Goal: Information Seeking & Learning: Learn about a topic

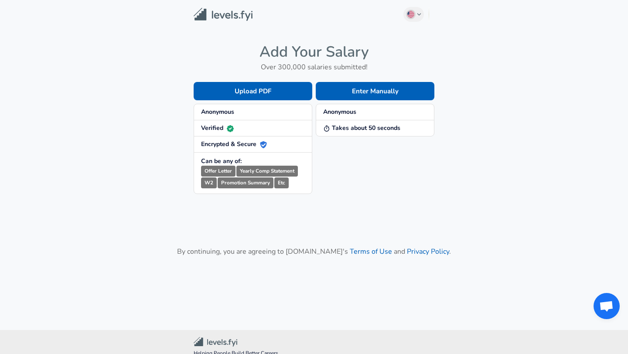
click at [251, 113] on span "Anonymous" at bounding box center [253, 112] width 104 height 9
click at [354, 96] on button "Enter Manually" at bounding box center [375, 91] width 119 height 18
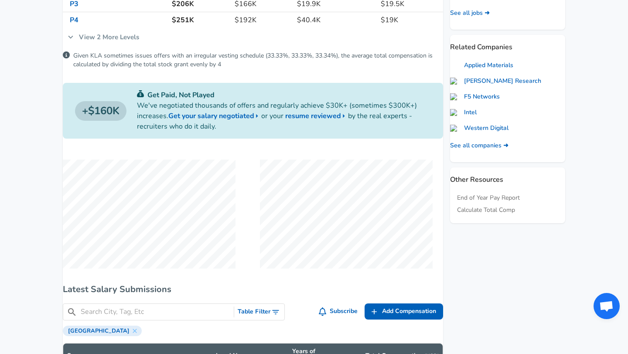
scroll to position [478, 0]
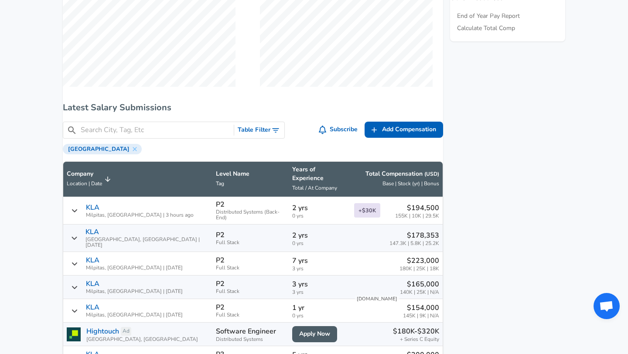
click at [292, 213] on span "0 yrs" at bounding box center [319, 216] width 55 height 6
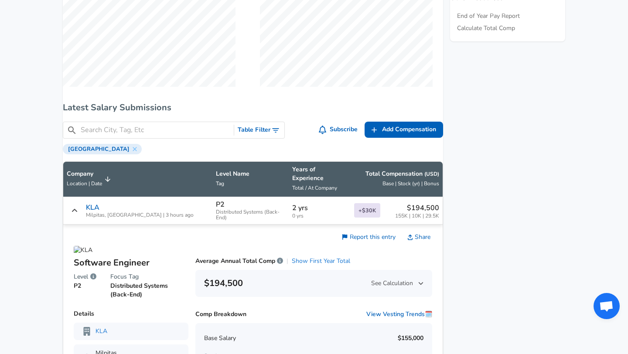
click at [336, 257] on button "Show First Year Total" at bounding box center [321, 261] width 58 height 9
click at [307, 257] on button "Show Average Annual Comp" at bounding box center [313, 261] width 79 height 9
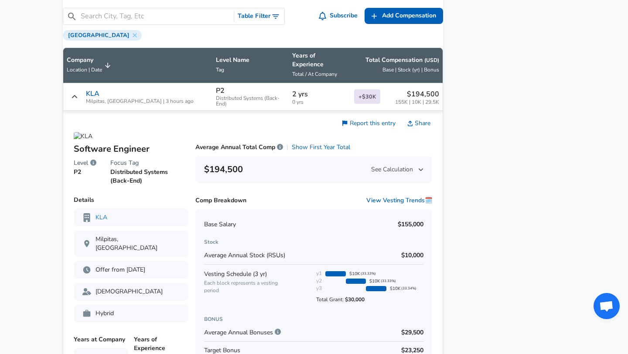
scroll to position [590, 0]
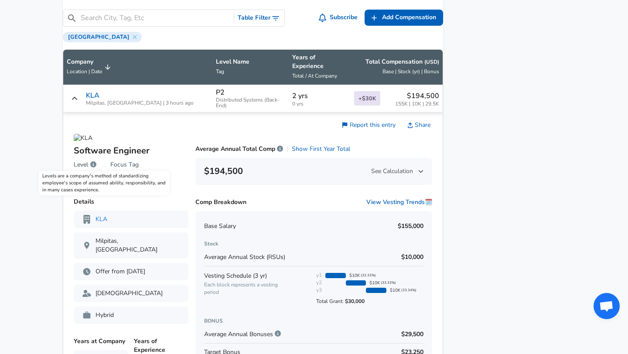
click at [96, 161] on icon "Levels are a company's method of standardizing employee's scope of assumed abil…" at bounding box center [93, 164] width 6 height 6
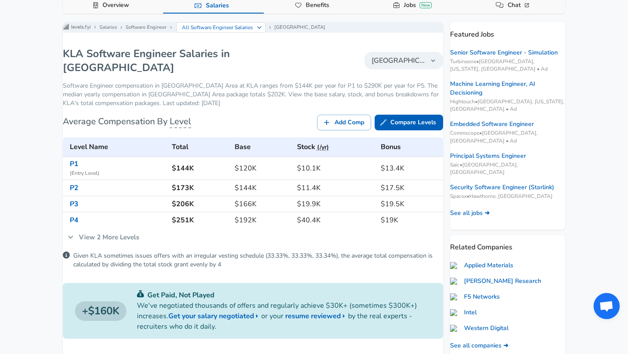
scroll to position [88, 0]
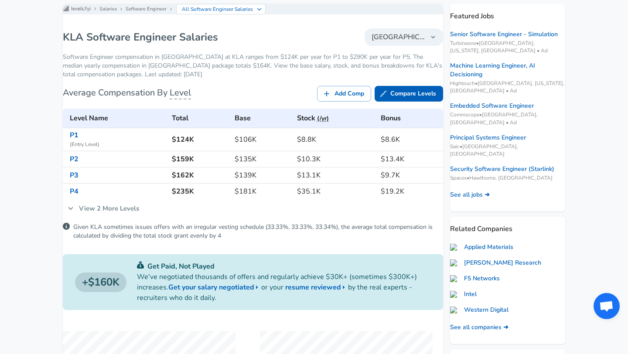
scroll to position [107, 0]
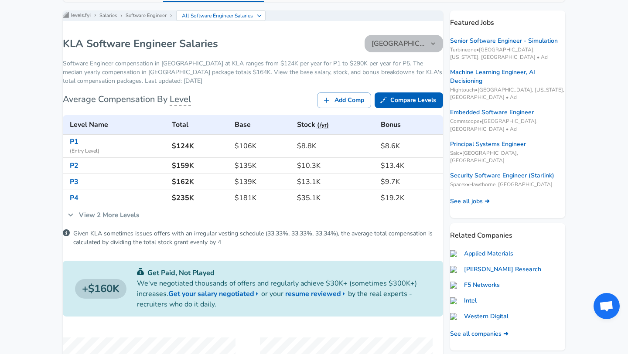
click at [422, 43] on button "[GEOGRAPHIC_DATA]" at bounding box center [404, 43] width 79 height 17
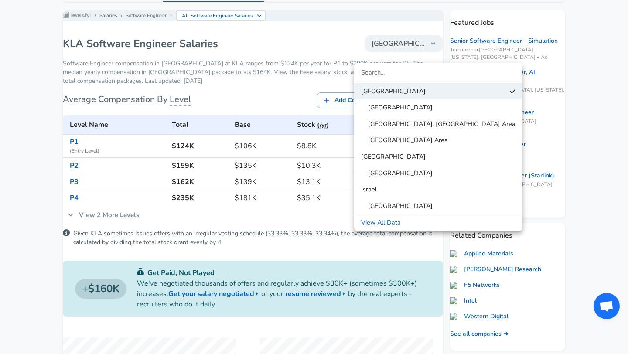
click at [397, 108] on span "[GEOGRAPHIC_DATA]" at bounding box center [397, 108] width 72 height 10
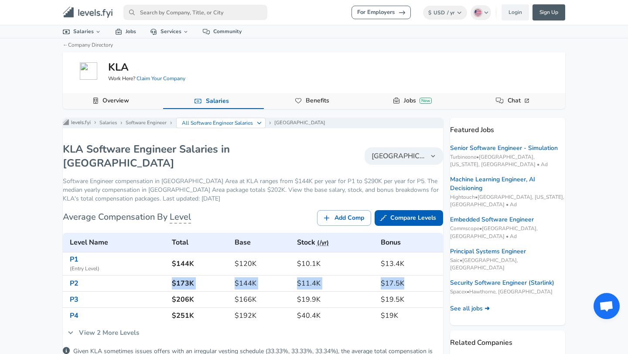
drag, startPoint x: 178, startPoint y: 292, endPoint x: 403, endPoint y: 287, distance: 225.6
click at [403, 287] on tr "P2 $173K $144K $11.4K $17.5K" at bounding box center [253, 284] width 380 height 16
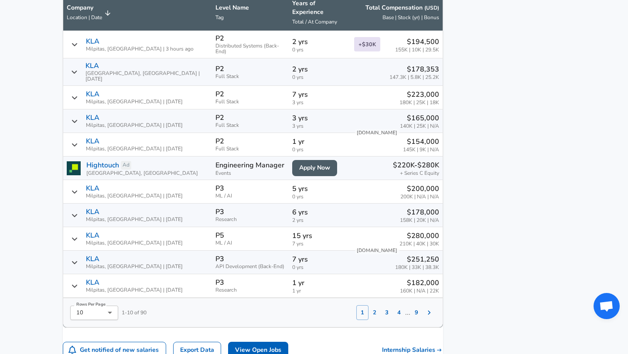
scroll to position [647, 0]
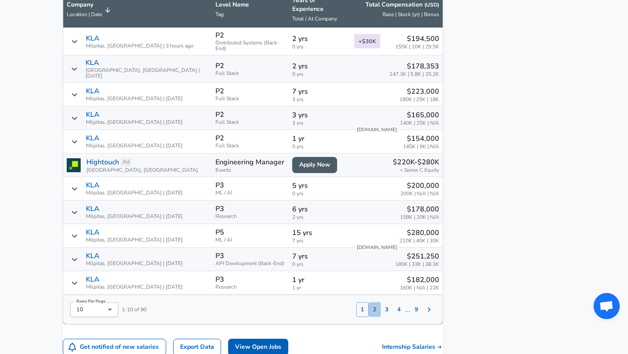
click at [369, 302] on button "2" at bounding box center [375, 309] width 12 height 15
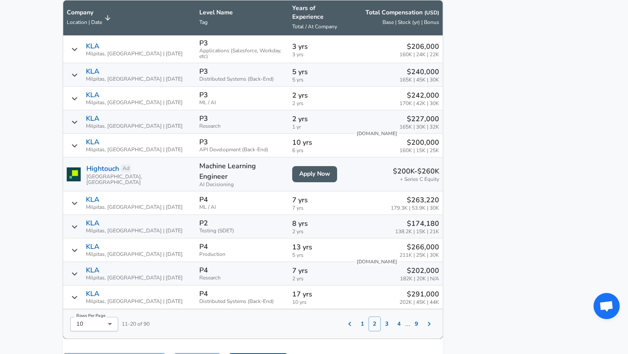
click at [196, 27] on th "Level Name Tag" at bounding box center [242, 17] width 93 height 35
click at [199, 17] on p "Level Name" at bounding box center [242, 12] width 86 height 9
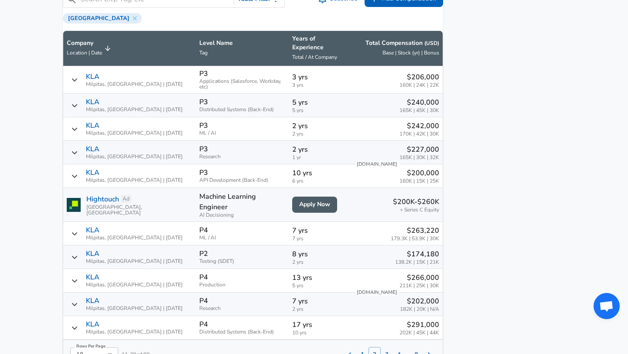
scroll to position [589, 0]
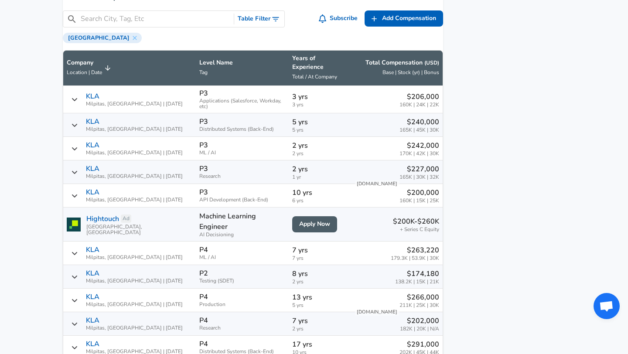
click at [263, 27] on button "Table Filter" at bounding box center [259, 19] width 50 height 16
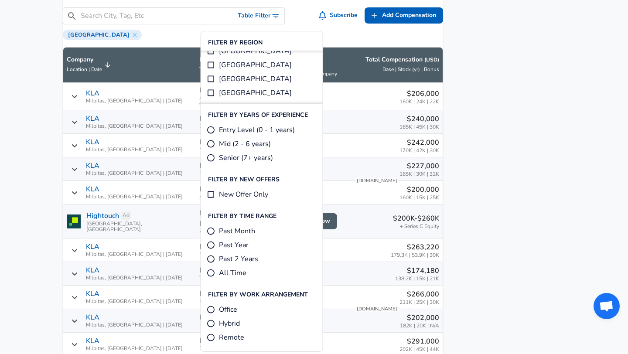
scroll to position [0, 0]
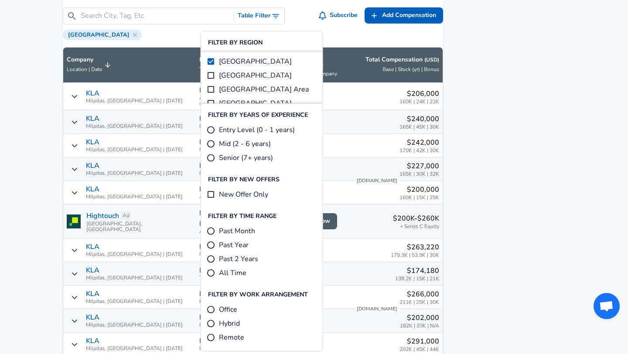
click at [212, 142] on input "Mid (2 - 6 years)" at bounding box center [211, 144] width 9 height 9
radio input "true"
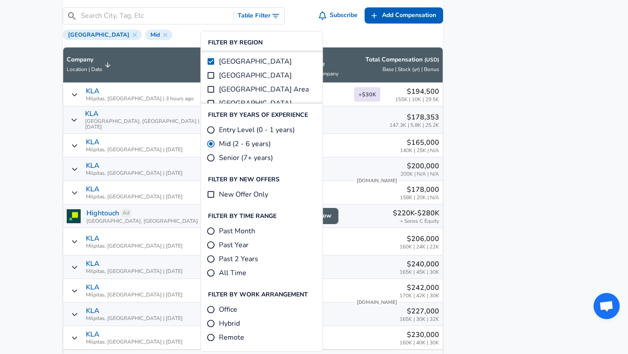
click at [540, 166] on aside "Featured Jobs Senior Software Engineer - Simulation Turbineone • [GEOGRAPHIC_DA…" at bounding box center [504, 197] width 122 height 1343
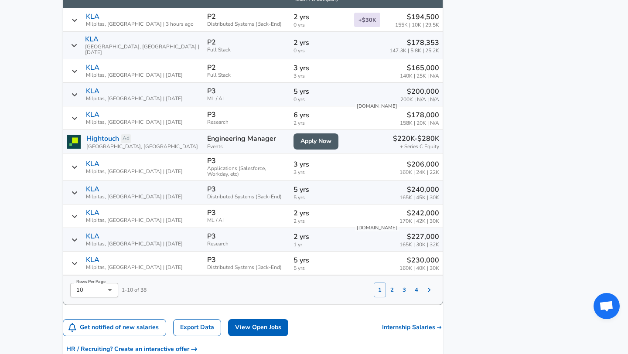
scroll to position [666, 0]
click at [386, 283] on button "2" at bounding box center [392, 290] width 12 height 15
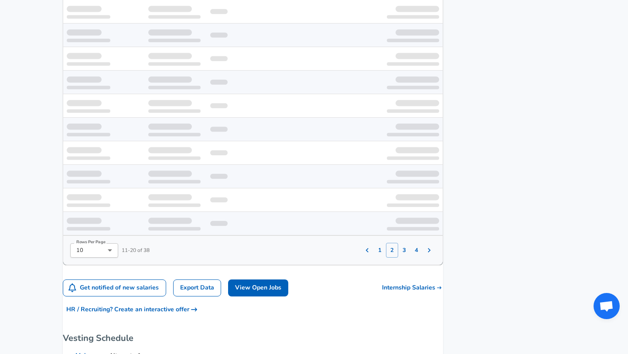
scroll to position [639, 0]
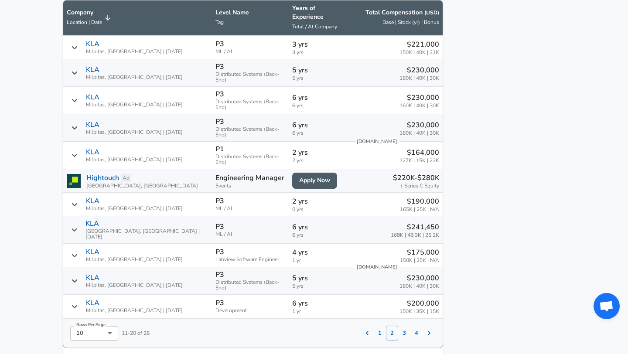
click at [398, 326] on button "3" at bounding box center [404, 333] width 12 height 15
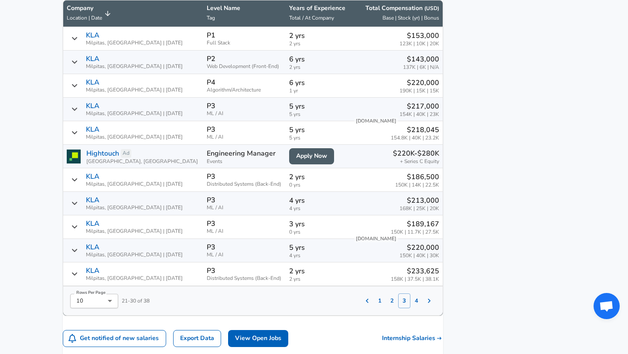
click at [410, 308] on button "4" at bounding box center [416, 301] width 12 height 15
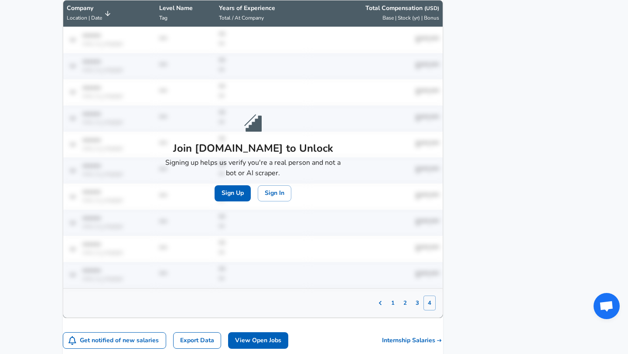
click at [399, 311] on button "2" at bounding box center [405, 303] width 12 height 15
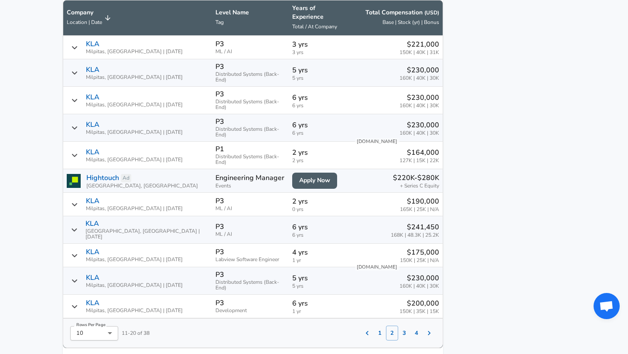
click at [398, 326] on button "3" at bounding box center [404, 333] width 12 height 15
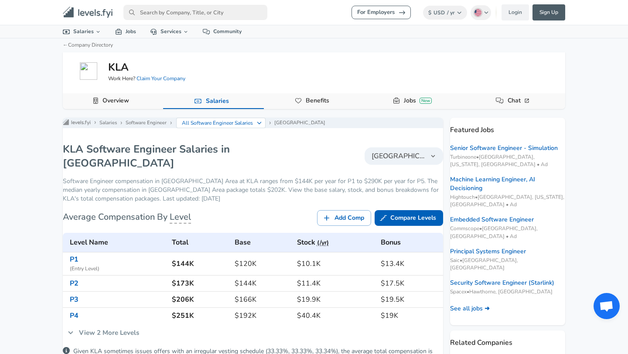
click at [321, 103] on link "Benefits" at bounding box center [317, 100] width 31 height 15
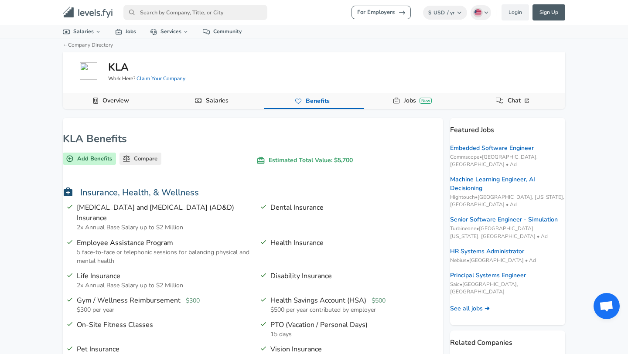
click at [222, 95] on link "Salaries" at bounding box center [217, 100] width 30 height 15
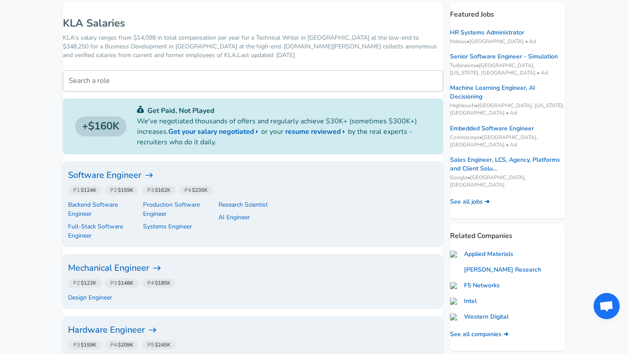
scroll to position [115, 0]
click at [154, 177] on icon at bounding box center [149, 176] width 9 height 9
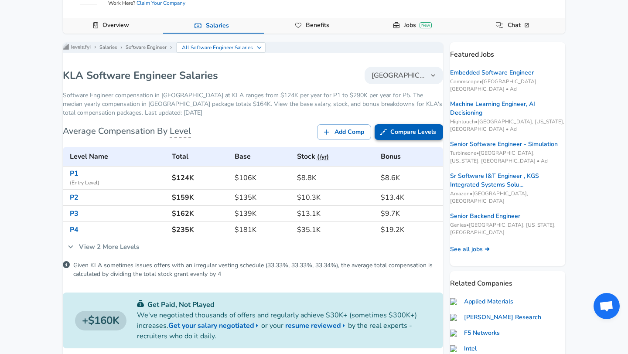
scroll to position [93, 0]
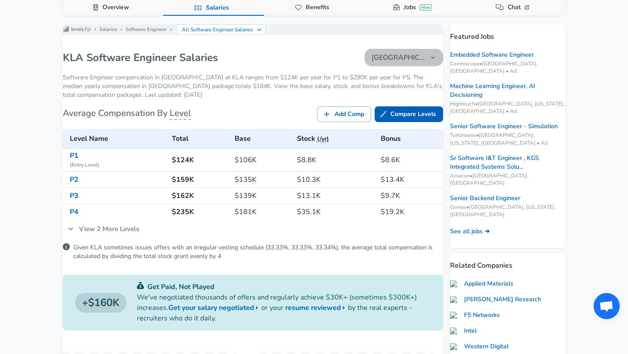
click at [429, 62] on icon "button" at bounding box center [433, 58] width 8 height 8
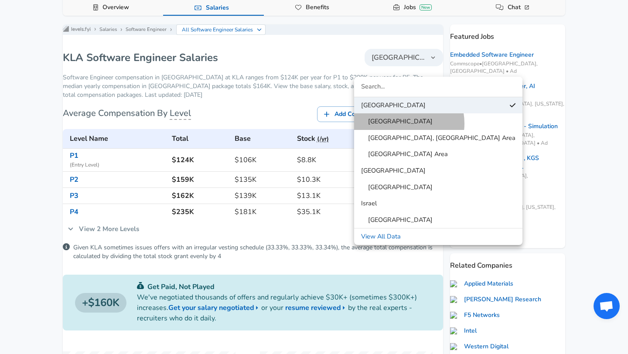
click at [402, 123] on span "[GEOGRAPHIC_DATA]" at bounding box center [397, 122] width 72 height 10
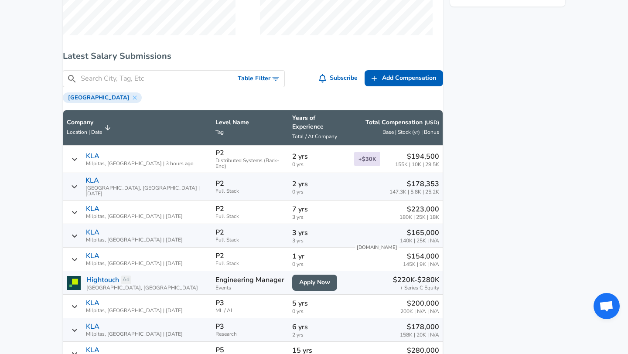
scroll to position [530, 0]
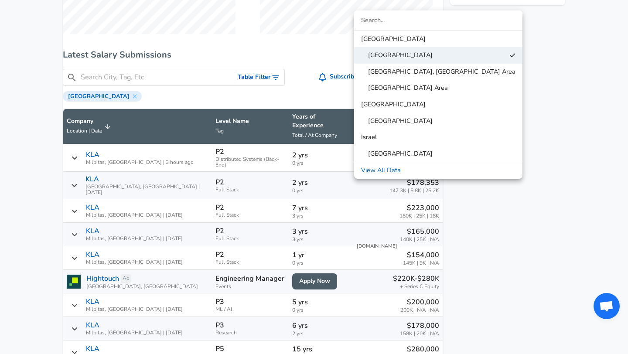
click at [577, 182] on div at bounding box center [314, 177] width 628 height 354
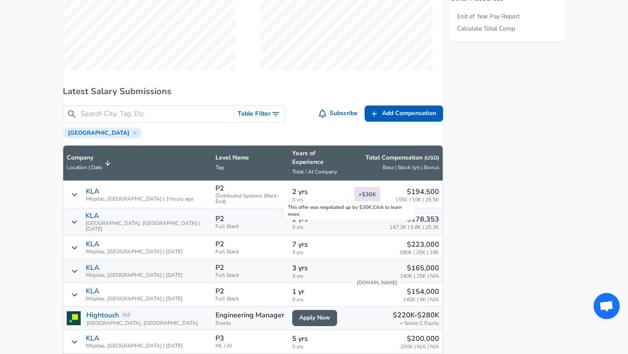
scroll to position [504, 0]
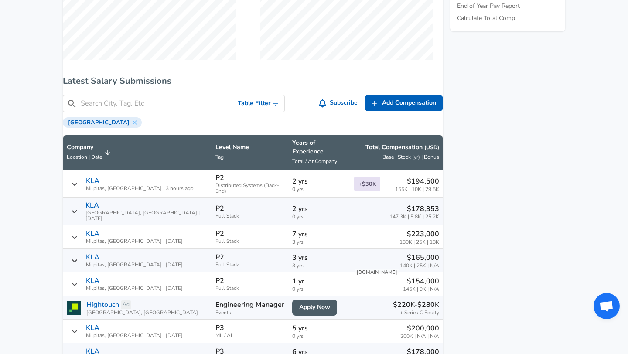
click at [412, 178] on p "$194,500" at bounding box center [417, 181] width 44 height 10
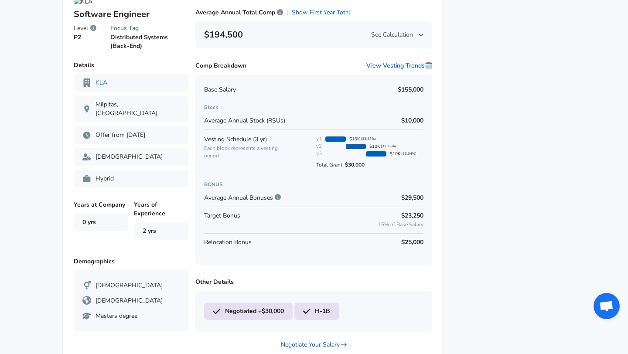
scroll to position [717, 0]
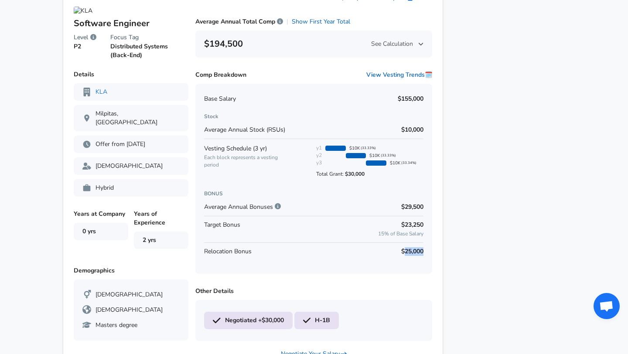
drag, startPoint x: 393, startPoint y: 245, endPoint x: 413, endPoint y: 245, distance: 19.6
click at [420, 245] on div "Base Salary $155,000 Stock Average Annual Stock (RSUs) $10,000 Vesting Schedule…" at bounding box center [313, 179] width 237 height 190
click at [413, 247] on p "$25,000" at bounding box center [412, 251] width 22 height 9
drag, startPoint x: 390, startPoint y: 222, endPoint x: 417, endPoint y: 229, distance: 29.0
click at [418, 229] on div "Base Salary $155,000 Stock Average Annual Stock (RSUs) $10,000 Vesting Schedule…" at bounding box center [313, 179] width 237 height 190
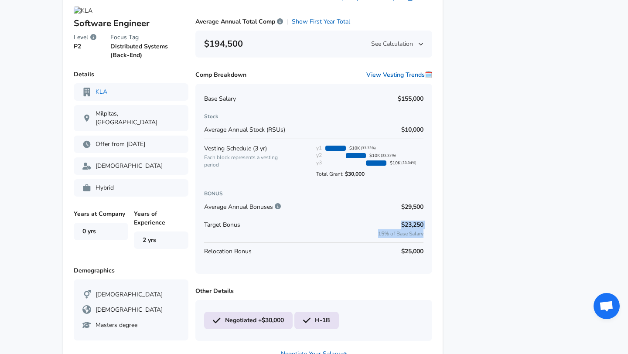
click at [417, 229] on div "Base Salary $155,000 Stock Average Annual Stock (RSUs) $10,000 Vesting Schedule…" at bounding box center [313, 179] width 237 height 190
drag, startPoint x: 417, startPoint y: 229, endPoint x: 387, endPoint y: 218, distance: 32.2
click at [387, 218] on div "Base Salary $155,000 Stock Average Annual Stock (RSUs) $10,000 Vesting Schedule…" at bounding box center [313, 179] width 237 height 190
click at [387, 221] on p "$23,250" at bounding box center [400, 225] width 45 height 9
drag, startPoint x: 387, startPoint y: 218, endPoint x: 413, endPoint y: 227, distance: 27.2
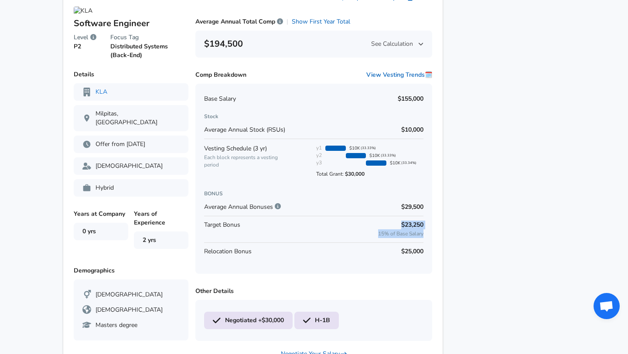
click at [414, 227] on div "Base Salary $155,000 Stock Average Annual Stock (RSUs) $10,000 Vesting Schedule…" at bounding box center [313, 179] width 237 height 190
drag, startPoint x: 391, startPoint y: 200, endPoint x: 382, endPoint y: 205, distance: 10.7
click at [403, 205] on p "$29,500" at bounding box center [412, 207] width 22 height 9
click at [398, 95] on p "$155,000" at bounding box center [411, 99] width 26 height 9
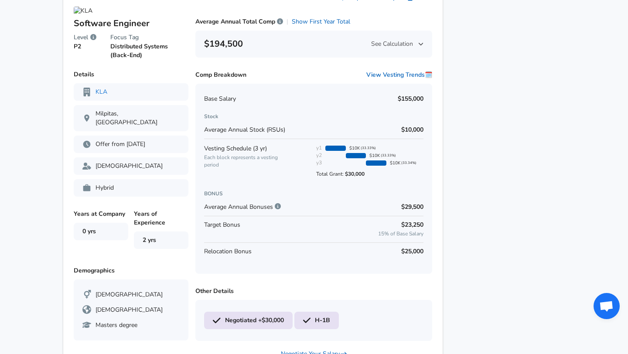
click at [401, 126] on p "$10,000" at bounding box center [412, 130] width 22 height 9
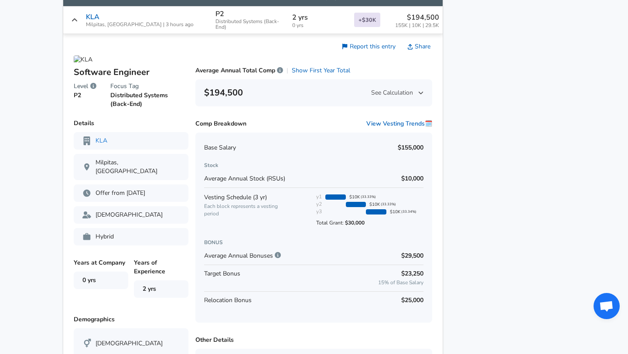
scroll to position [712, 0]
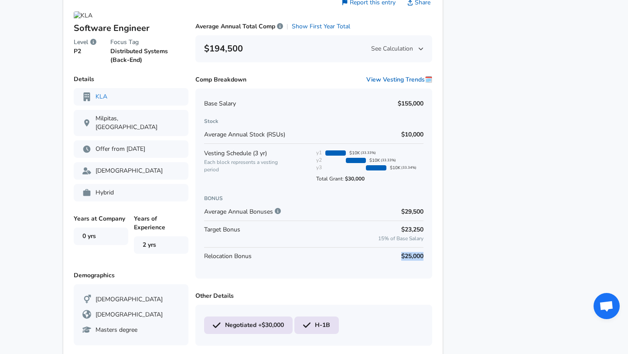
drag, startPoint x: 382, startPoint y: 260, endPoint x: 386, endPoint y: 251, distance: 10.1
click at [386, 251] on div "Base Salary $155,000 Stock Average Annual Stock (RSUs) $10,000 Vesting Schedule…" at bounding box center [313, 184] width 237 height 190
click at [386, 251] on div "Relocation Bonus $25,000" at bounding box center [313, 256] width 219 height 18
drag, startPoint x: 388, startPoint y: 226, endPoint x: 416, endPoint y: 232, distance: 28.5
click at [416, 232] on div "Base Salary $155,000 Stock Average Annual Stock (RSUs) $10,000 Vesting Schedule…" at bounding box center [313, 184] width 237 height 190
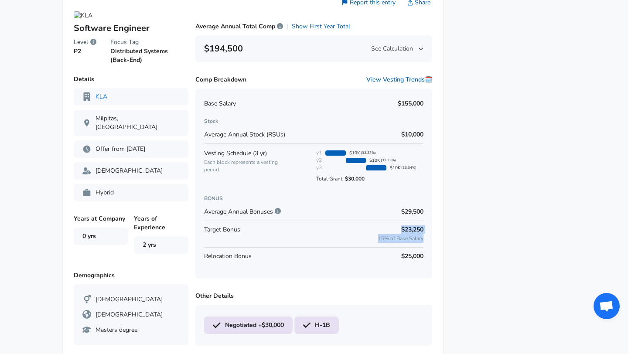
click at [416, 232] on div "Base Salary $155,000 Stock Average Annual Stock (RSUs) $10,000 Vesting Schedule…" at bounding box center [313, 184] width 237 height 190
drag, startPoint x: 407, startPoint y: 202, endPoint x: 382, endPoint y: 205, distance: 25.1
click at [382, 206] on div "Average Annual Bonuses $29,500" at bounding box center [313, 211] width 219 height 17
click at [382, 205] on div "Average Annual Bonuses $29,500" at bounding box center [313, 211] width 219 height 17
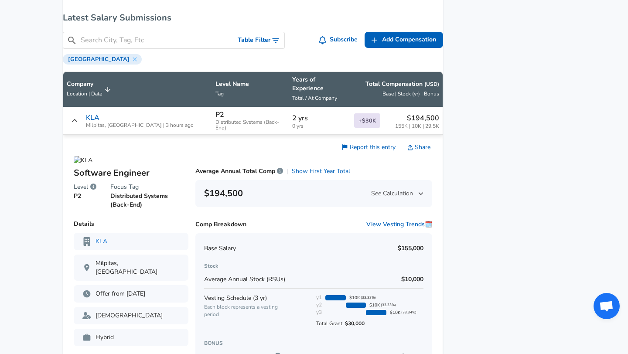
scroll to position [555, 0]
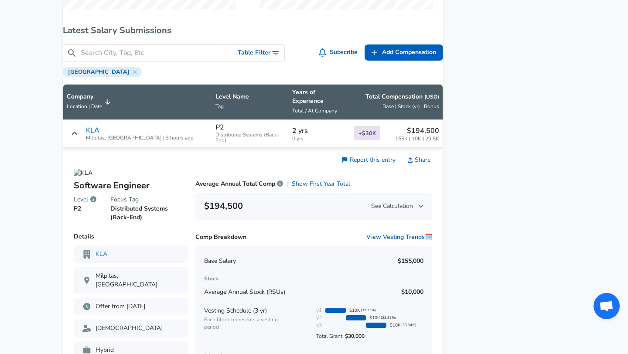
click at [395, 136] on span "155K | 10K | 29.5K" at bounding box center [417, 139] width 44 height 6
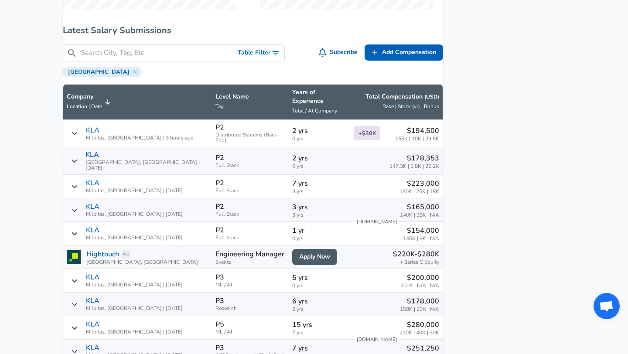
click at [404, 128] on p "$194,500" at bounding box center [417, 131] width 44 height 10
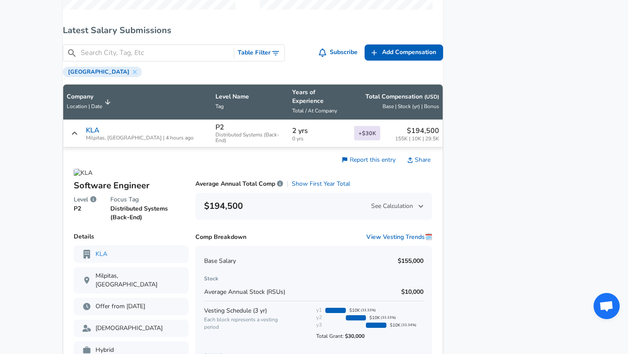
click at [404, 128] on p "$194,500" at bounding box center [417, 131] width 44 height 10
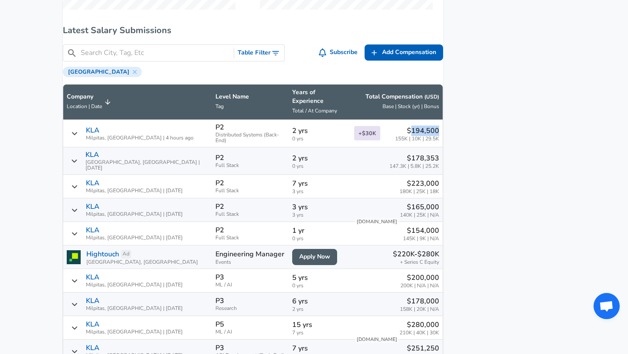
click at [404, 128] on p "$194,500" at bounding box center [417, 131] width 44 height 10
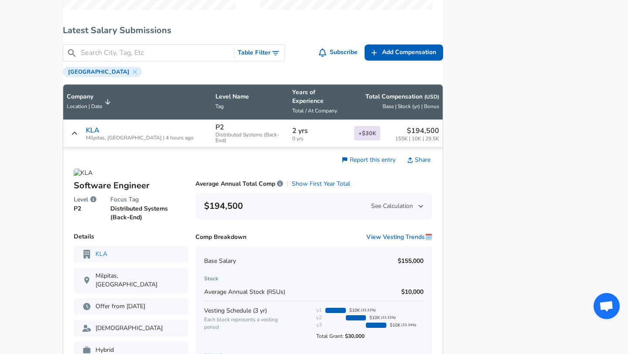
click at [395, 128] on p "$194,500" at bounding box center [417, 131] width 44 height 10
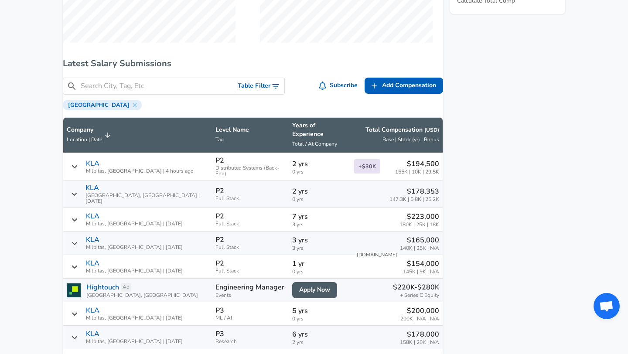
scroll to position [492, 0]
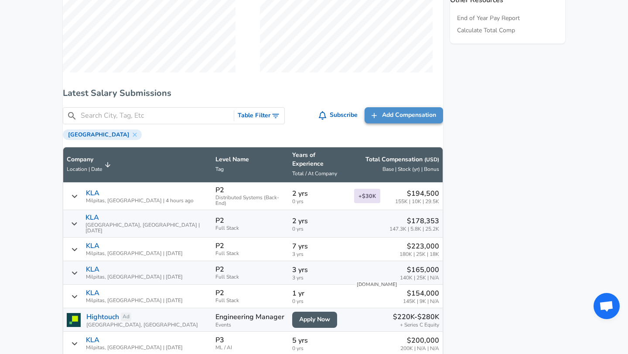
click at [400, 121] on span "Add Compensation" at bounding box center [409, 115] width 54 height 11
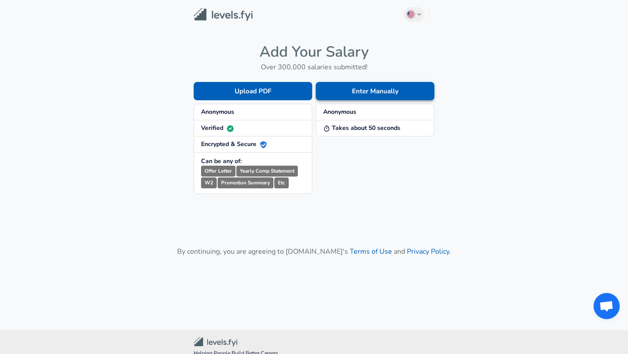
click at [385, 86] on button "Enter Manually" at bounding box center [375, 91] width 119 height 18
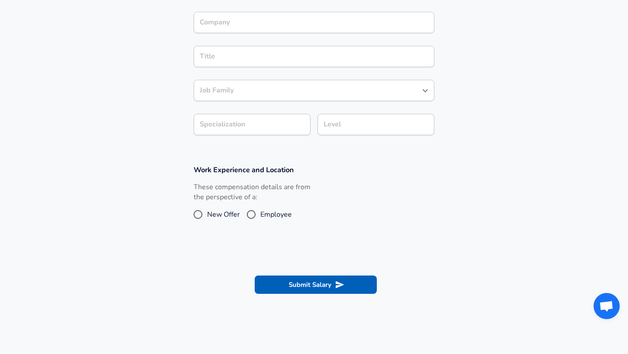
scroll to position [184, 0]
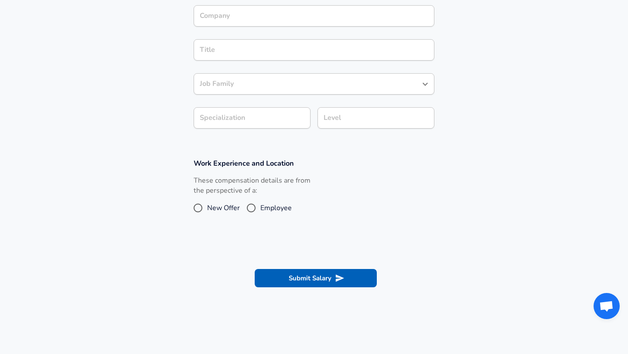
click at [217, 207] on span "New Offer" at bounding box center [223, 208] width 33 height 10
click at [207, 207] on input "New Offer" at bounding box center [198, 208] width 18 height 14
radio input "true"
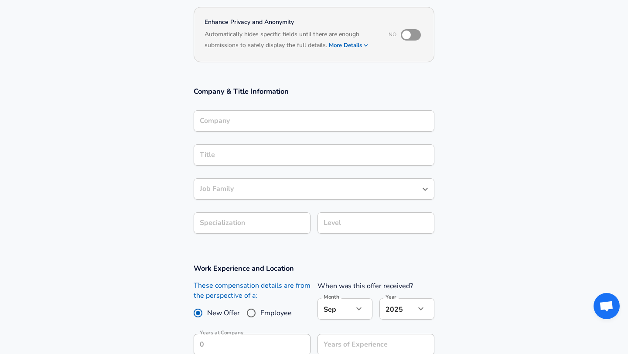
scroll to position [0, 0]
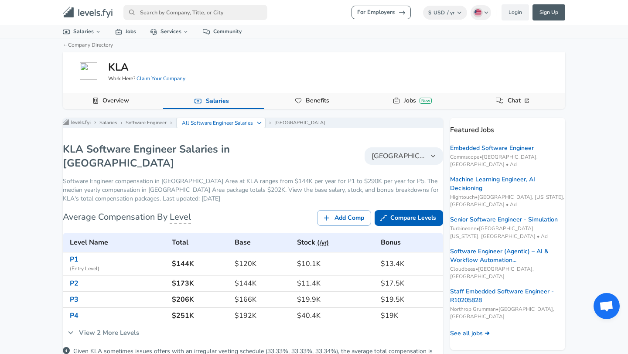
click at [390, 157] on button "[GEOGRAPHIC_DATA]" at bounding box center [404, 155] width 79 height 17
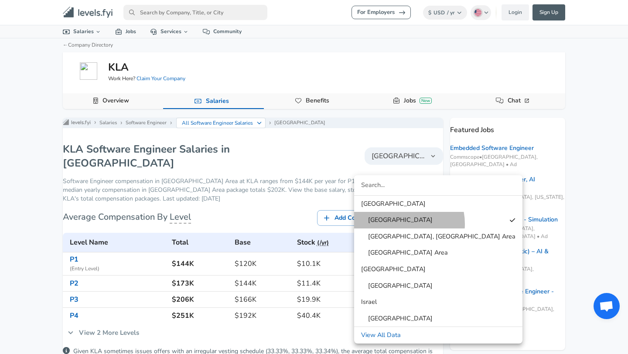
click at [399, 224] on span "[GEOGRAPHIC_DATA]" at bounding box center [397, 220] width 72 height 10
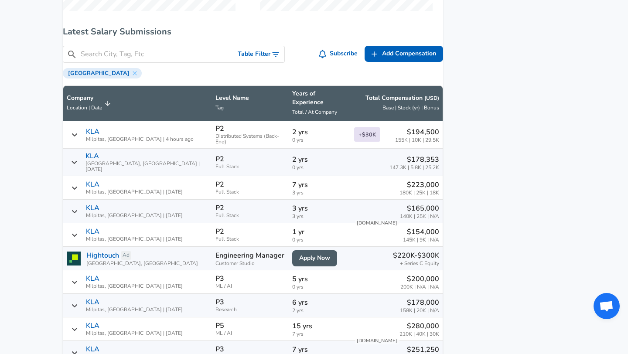
scroll to position [564, 0]
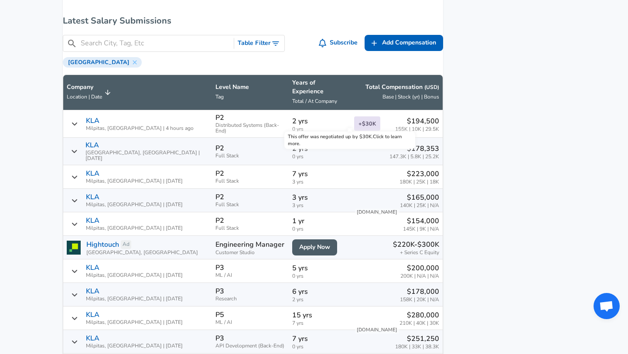
click at [354, 117] on span "+ $30K" at bounding box center [367, 123] width 26 height 14
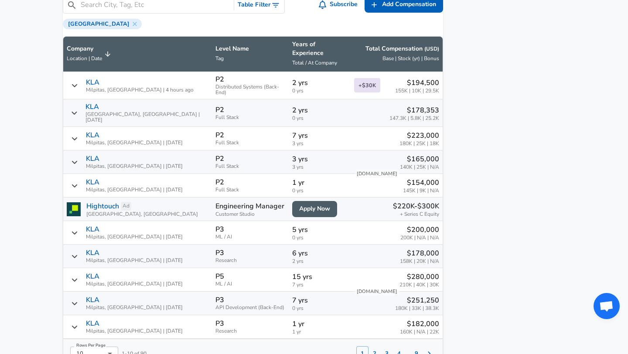
scroll to position [631, 0]
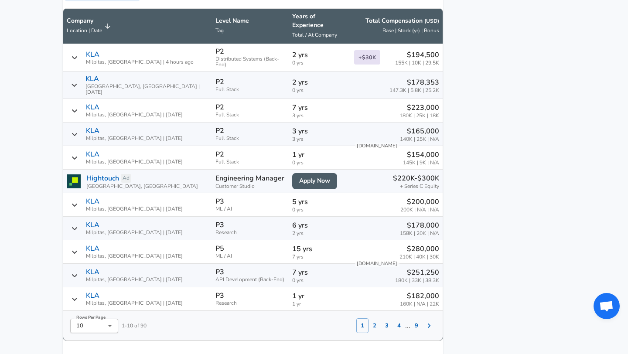
click at [243, 51] on td "P2 Distributed Systems (Back-End)" at bounding box center [250, 57] width 77 height 27
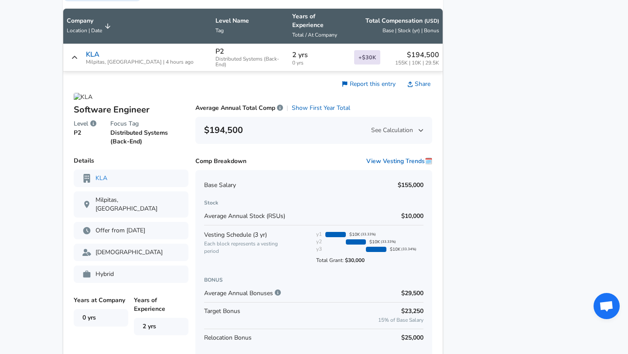
click at [371, 126] on span "See Calculation" at bounding box center [397, 130] width 52 height 9
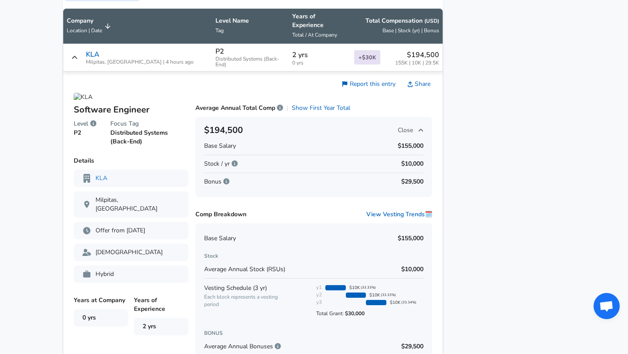
click at [398, 126] on span "Close" at bounding box center [411, 130] width 26 height 9
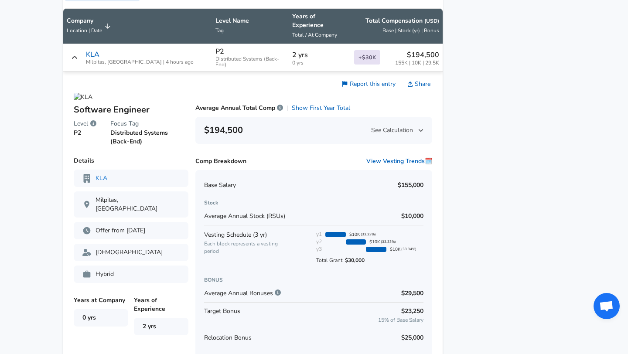
click at [393, 126] on span "See Calculation" at bounding box center [397, 130] width 52 height 9
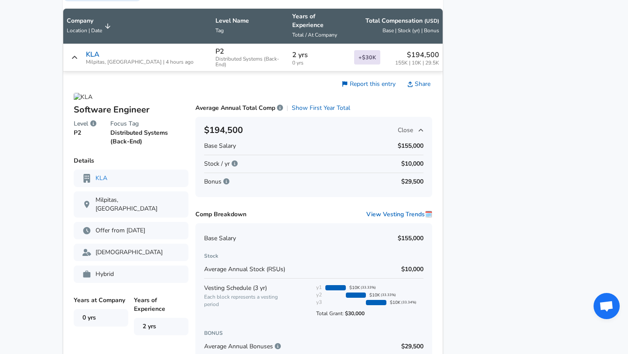
click at [398, 126] on span "Close" at bounding box center [411, 130] width 26 height 9
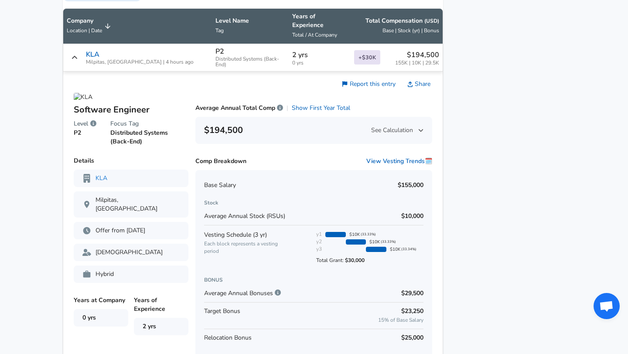
click at [393, 126] on span "See Calculation" at bounding box center [397, 130] width 52 height 9
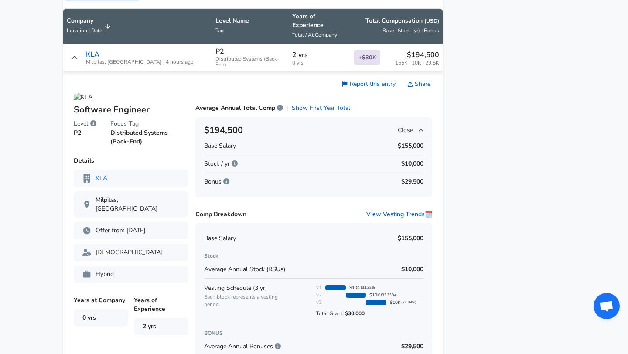
click at [398, 126] on span "Close" at bounding box center [411, 130] width 26 height 9
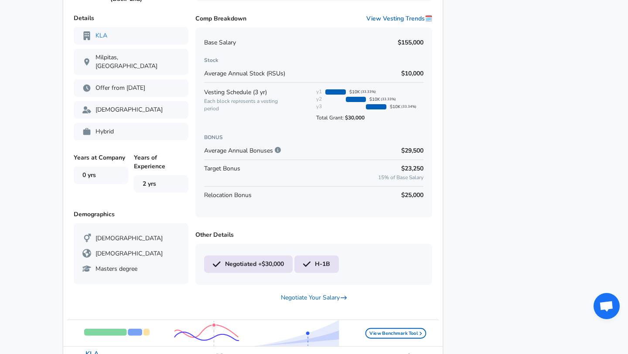
scroll to position [782, 0]
